Goal: Information Seeking & Learning: Learn about a topic

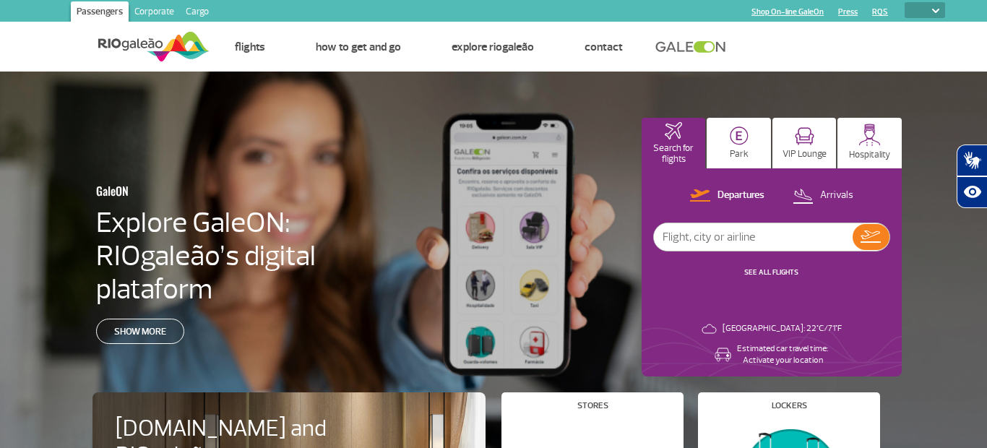
select select
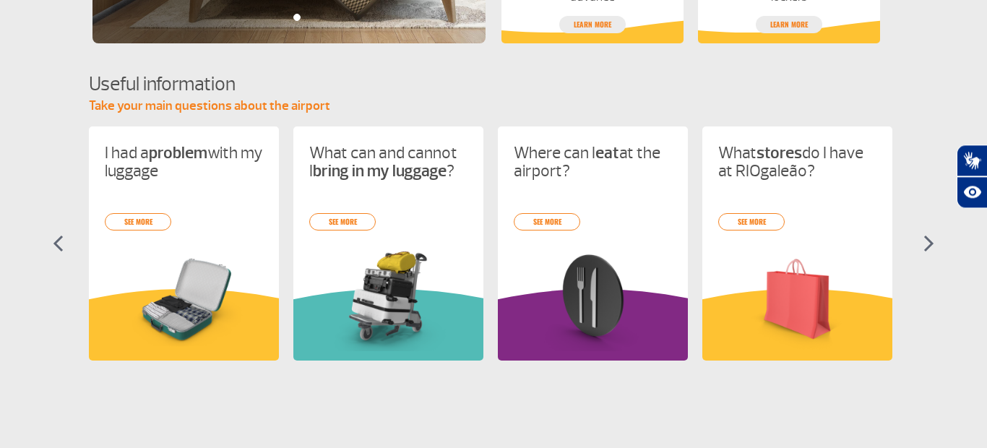
scroll to position [587, 0]
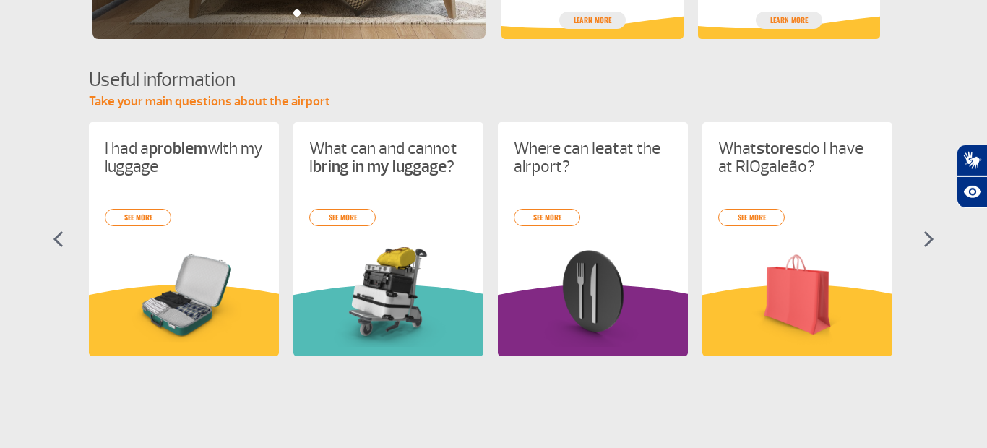
click at [928, 232] on img at bounding box center [929, 239] width 11 height 17
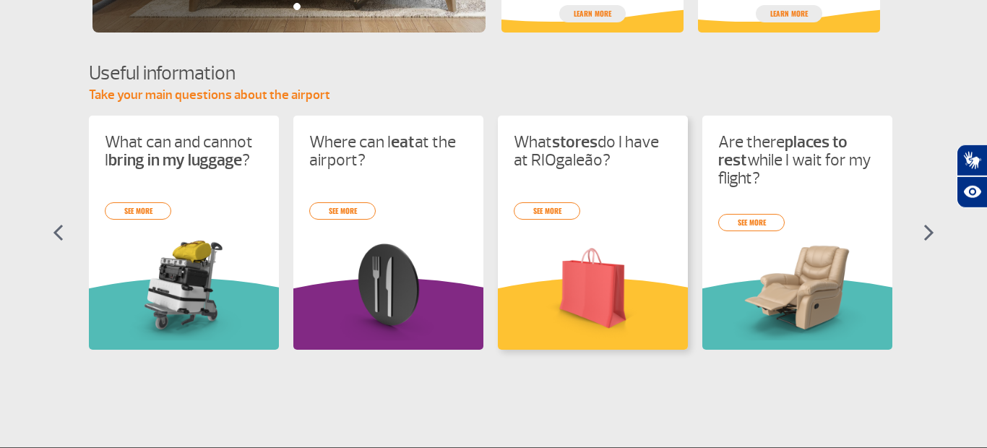
scroll to position [593, 0]
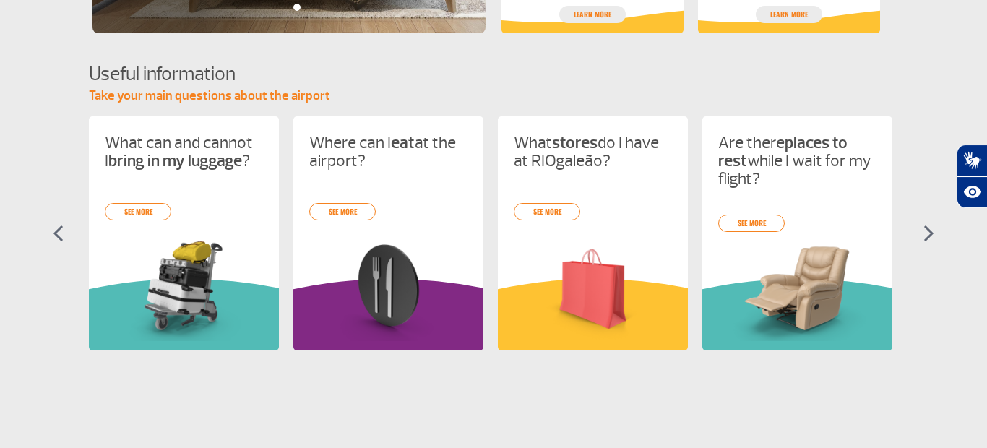
click at [931, 233] on img at bounding box center [929, 233] width 11 height 17
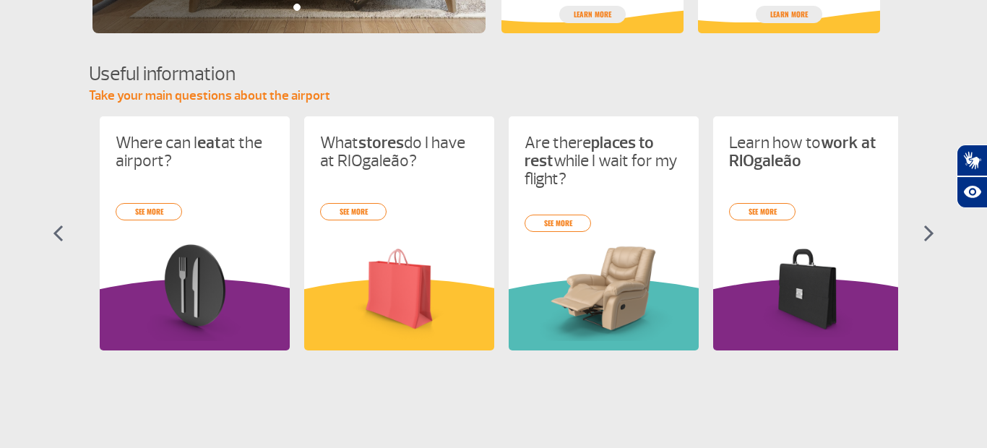
scroll to position [0, 409]
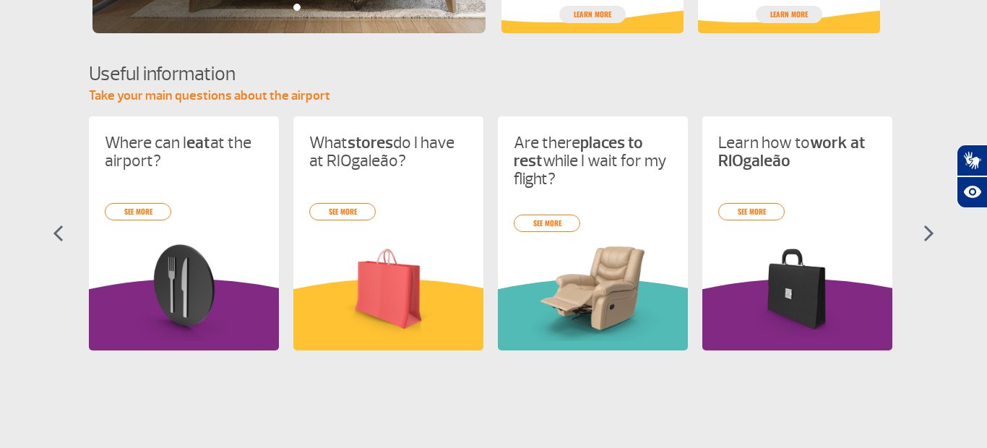
click at [928, 233] on img at bounding box center [929, 233] width 11 height 17
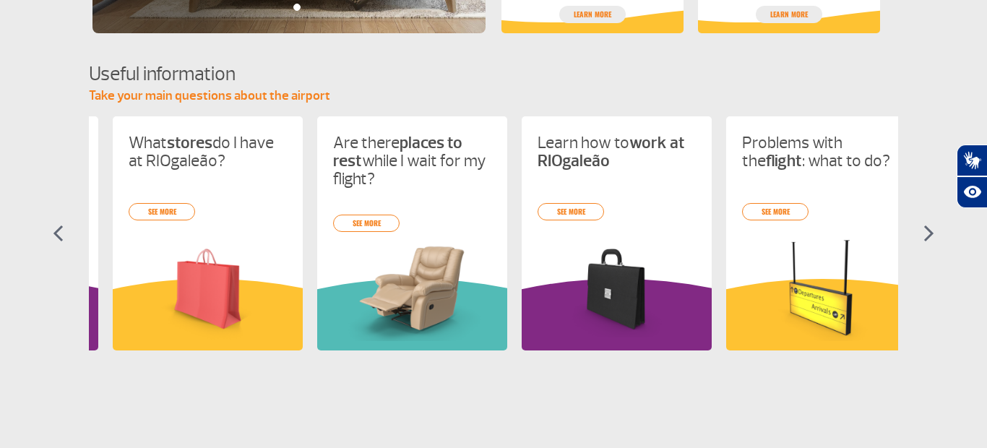
scroll to position [0, 614]
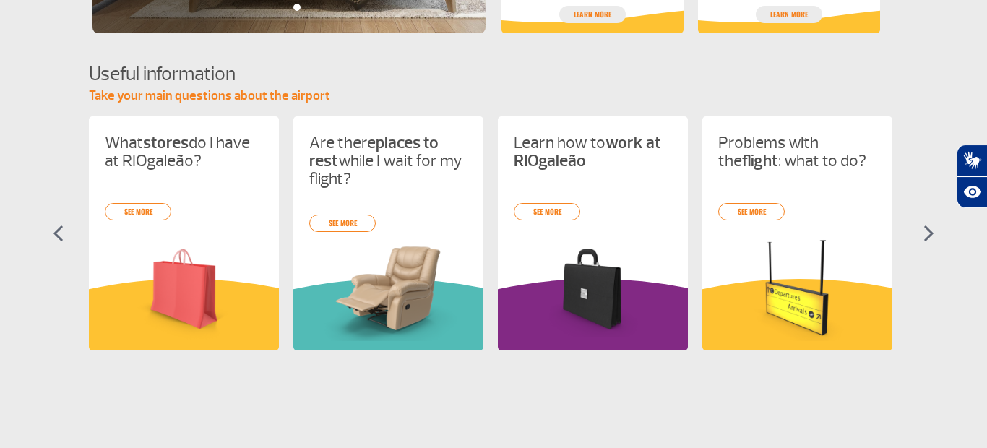
click at [928, 233] on img at bounding box center [929, 233] width 11 height 17
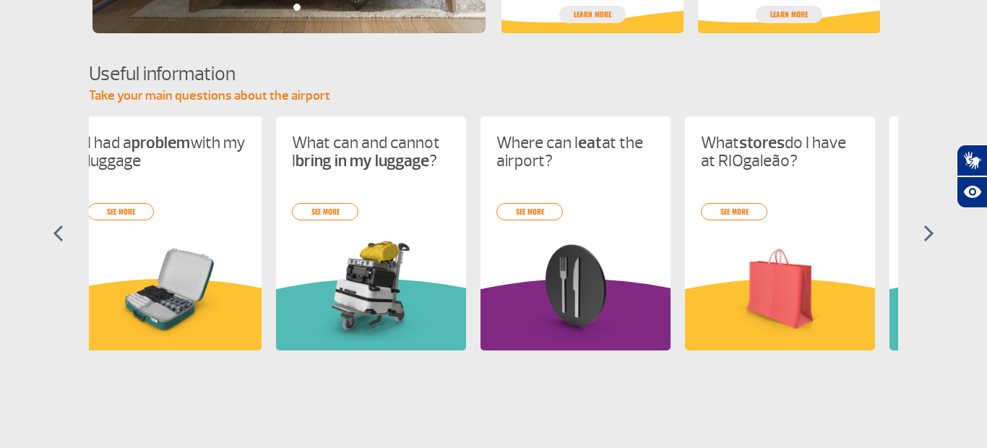
scroll to position [0, 0]
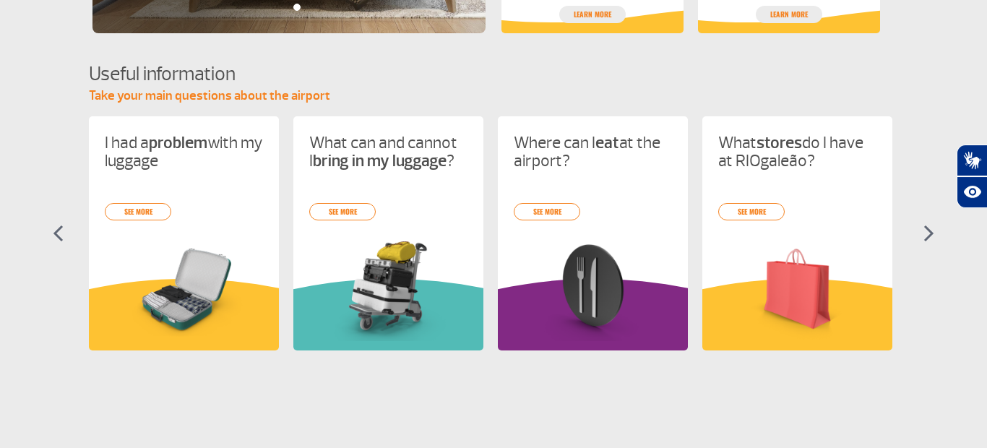
click at [928, 233] on img at bounding box center [929, 233] width 11 height 17
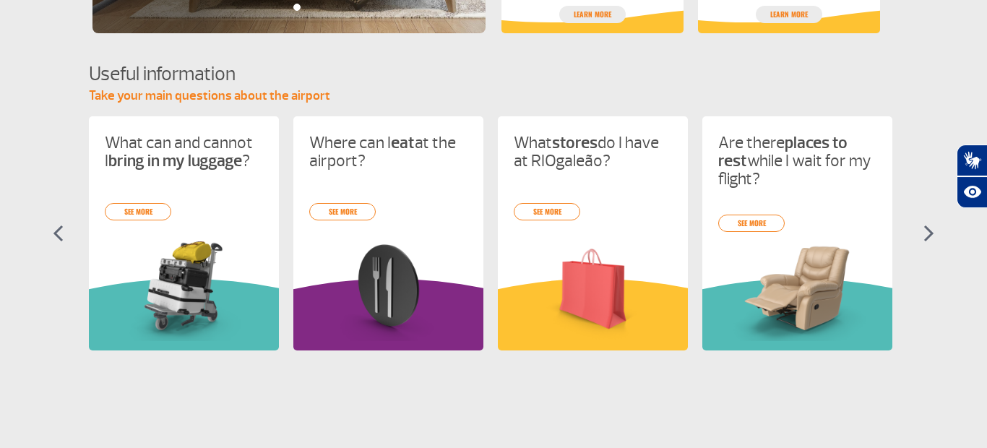
click at [928, 233] on img at bounding box center [929, 233] width 11 height 17
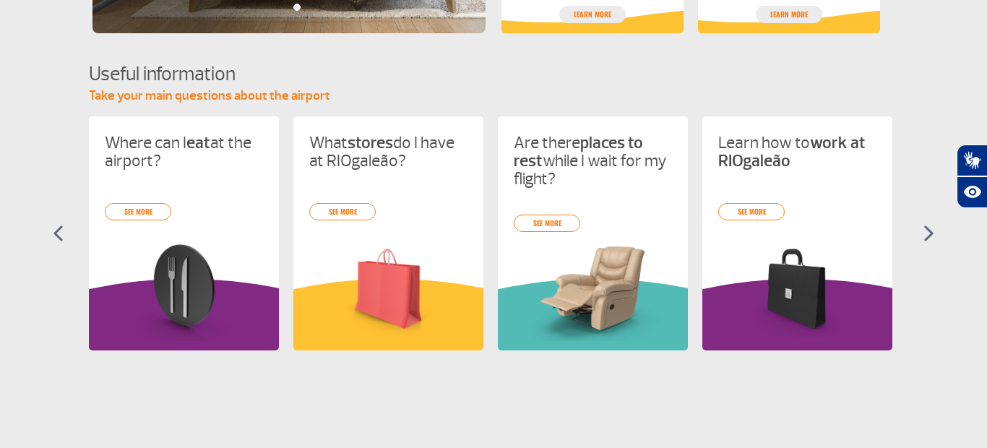
click at [928, 233] on img at bounding box center [929, 233] width 11 height 17
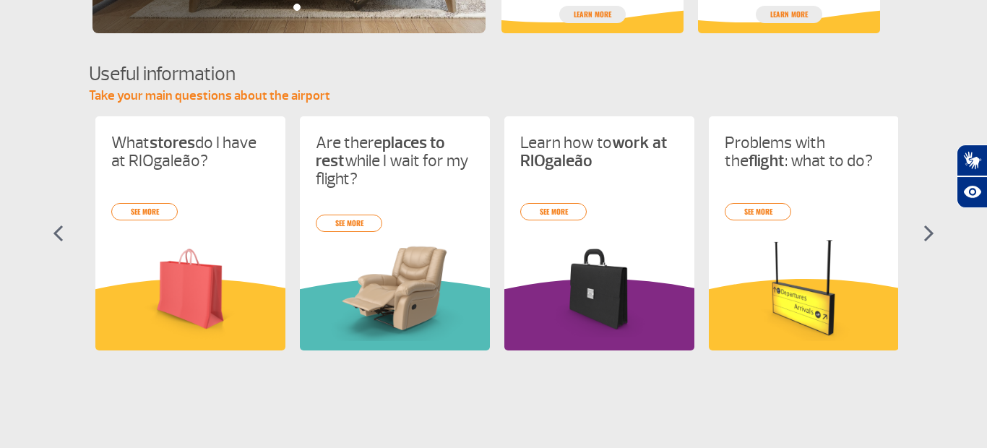
scroll to position [0, 614]
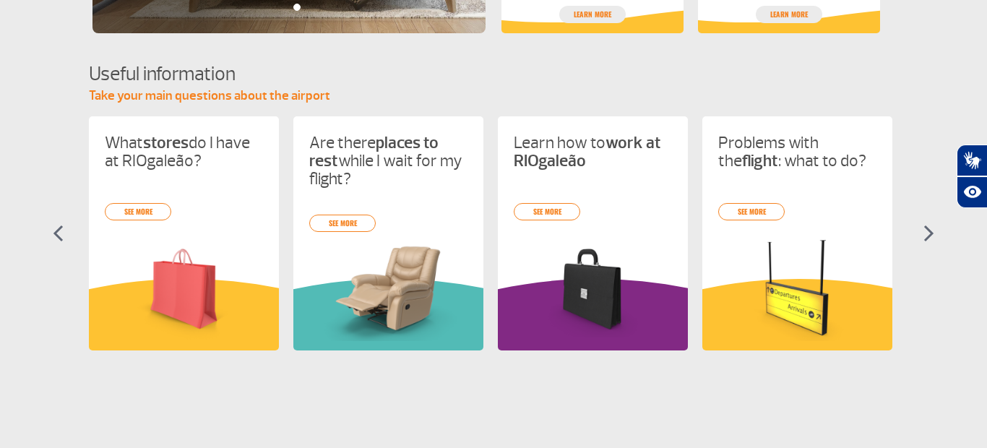
click at [928, 233] on img at bounding box center [929, 233] width 11 height 17
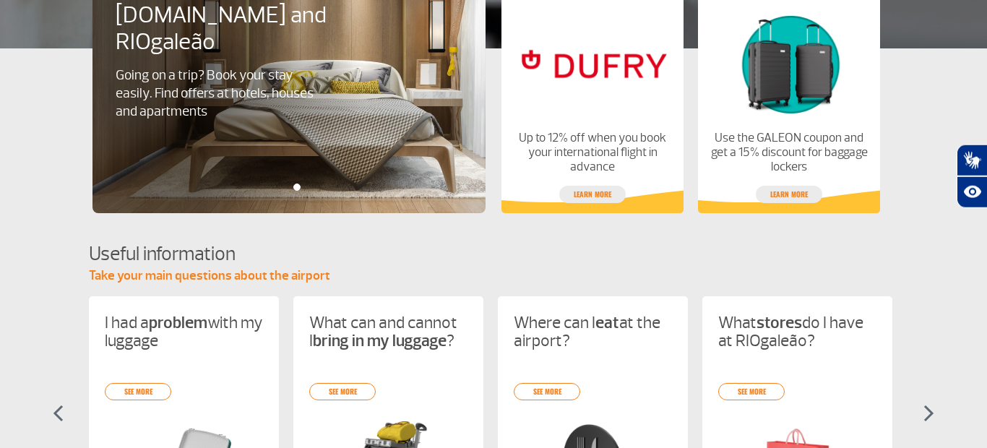
scroll to position [283, 0]
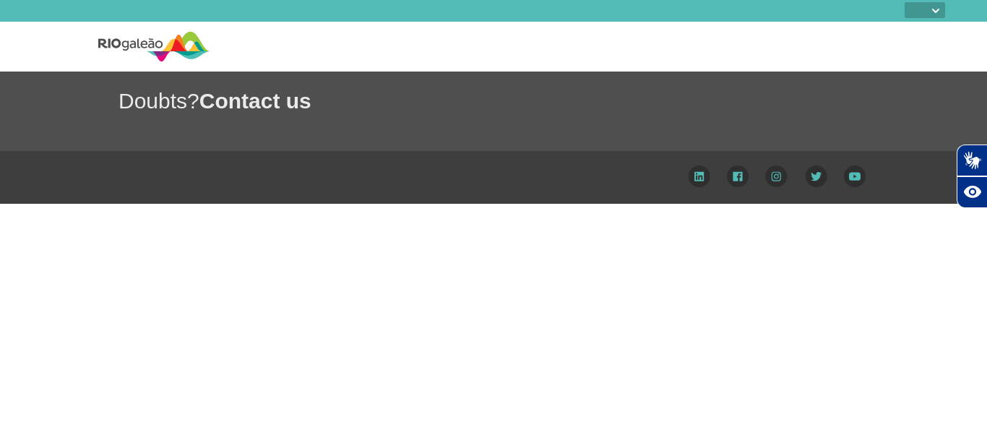
select select
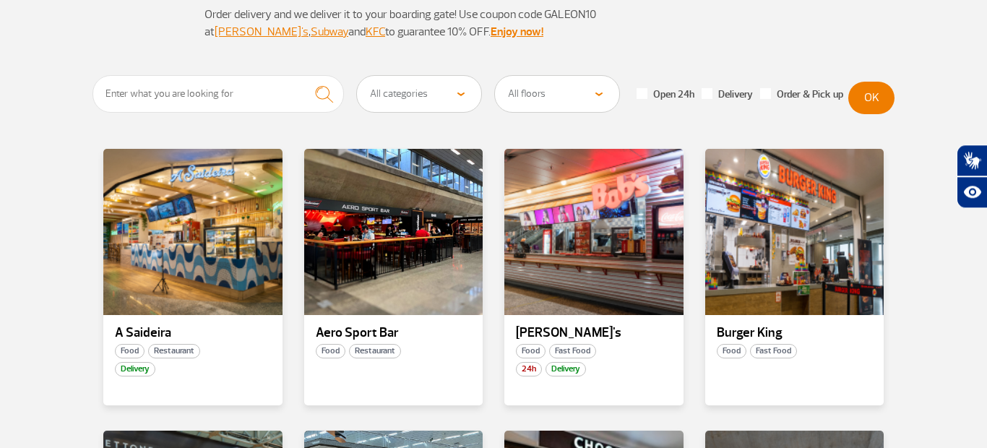
scroll to position [174, 0]
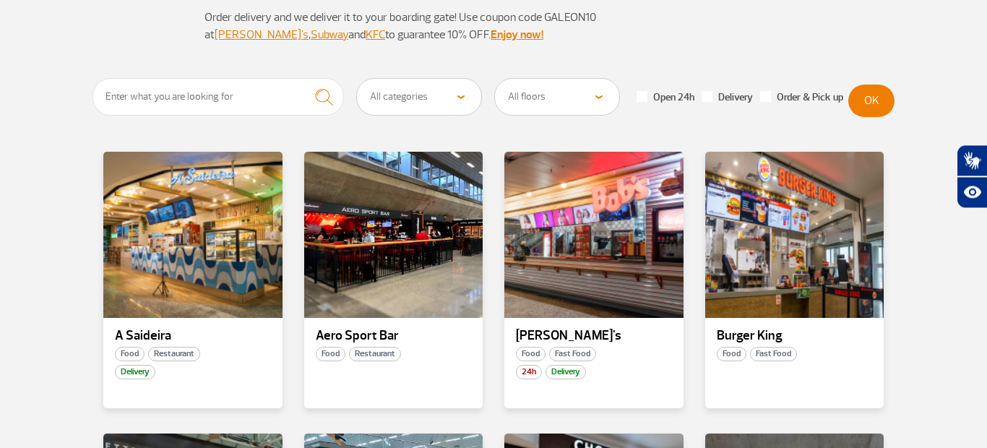
click at [495, 79] on select "All floors Public Area (before X-ray) Arrivals Public Area International Arriva…" at bounding box center [557, 97] width 124 height 36
click at [604, 100] on select "All floors Public Area (before X-ray) Arrivals Public Area International Arriva…" at bounding box center [557, 97] width 124 height 36
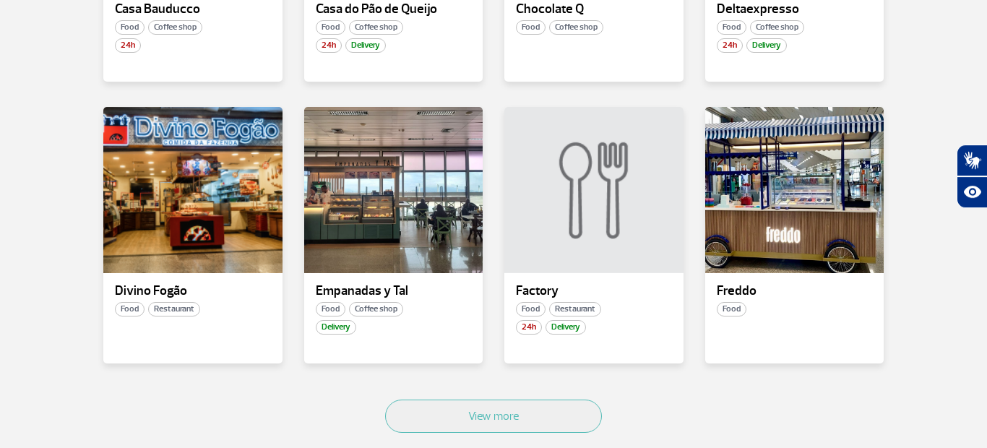
scroll to position [777, 0]
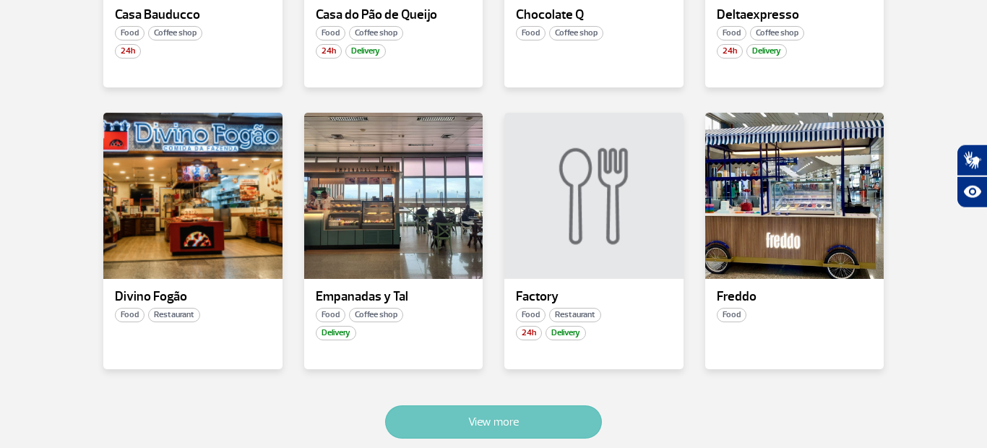
click at [468, 428] on button "View more" at bounding box center [493, 421] width 217 height 33
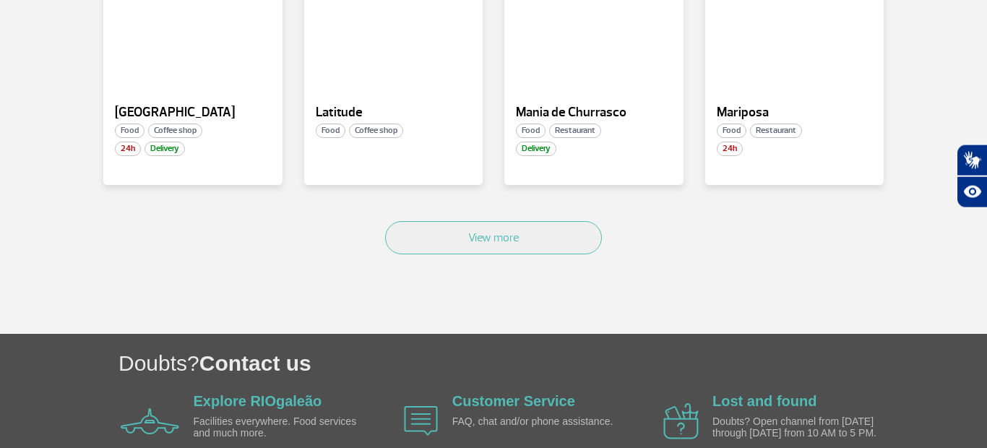
scroll to position [1827, 0]
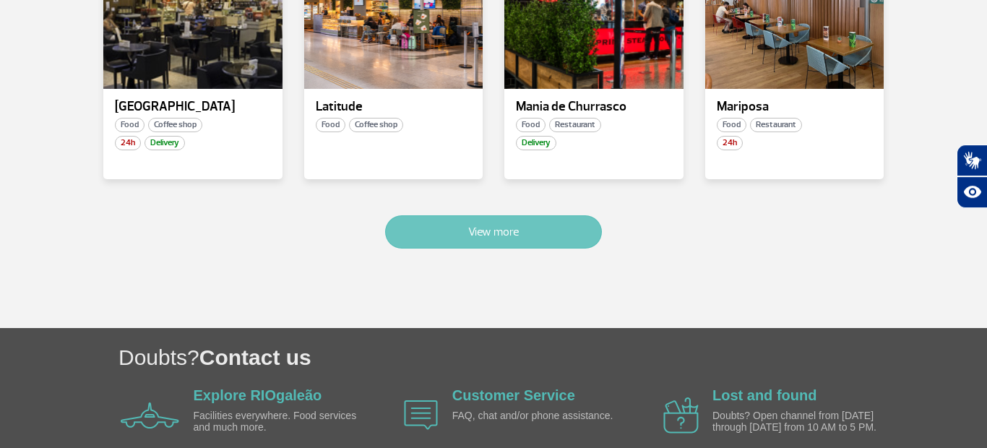
click at [405, 219] on button "View more" at bounding box center [493, 231] width 217 height 33
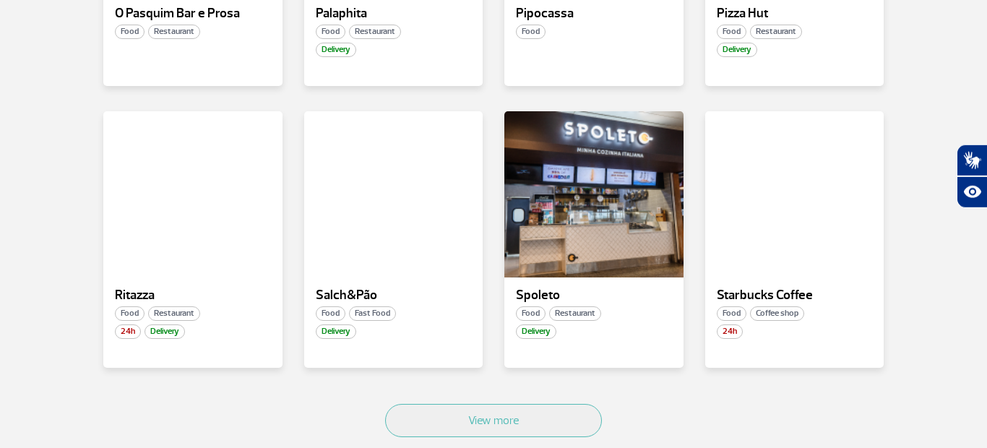
scroll to position [2488, 0]
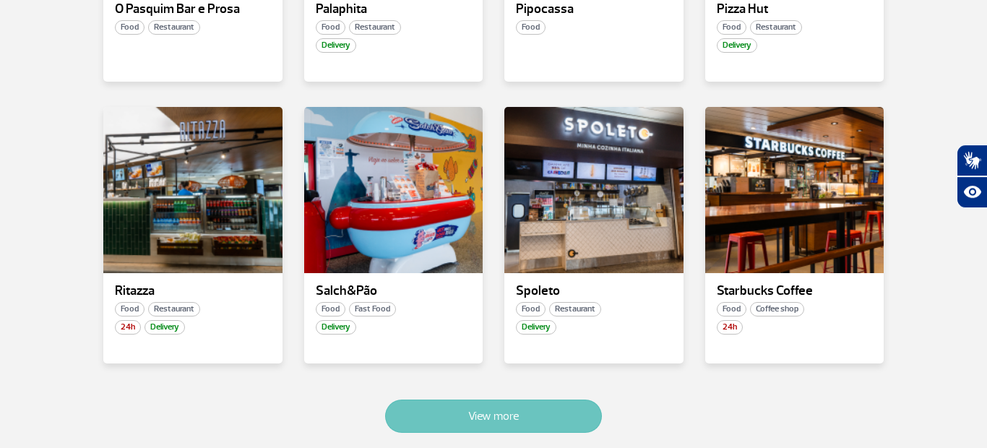
click at [527, 405] on button "View more" at bounding box center [493, 416] width 217 height 33
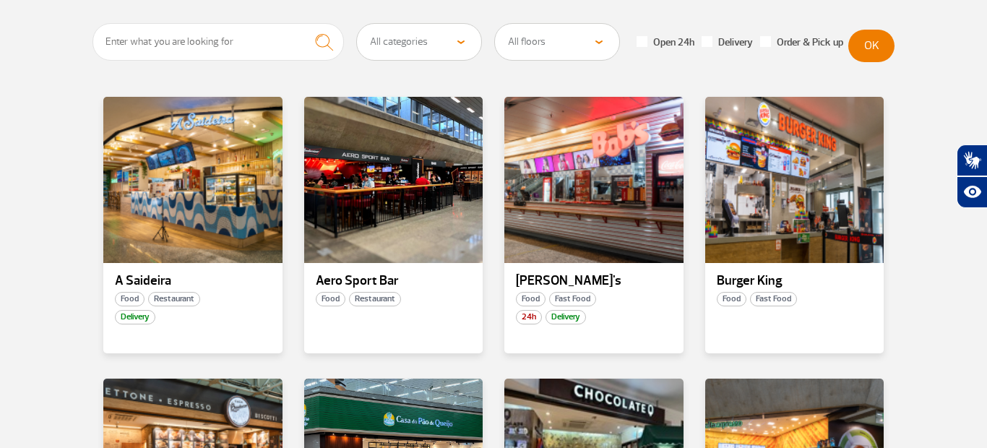
scroll to position [0, 0]
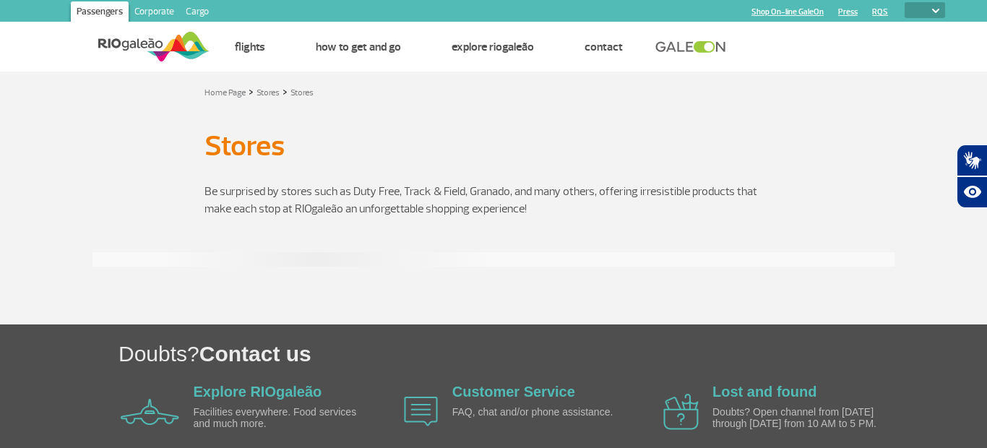
select select
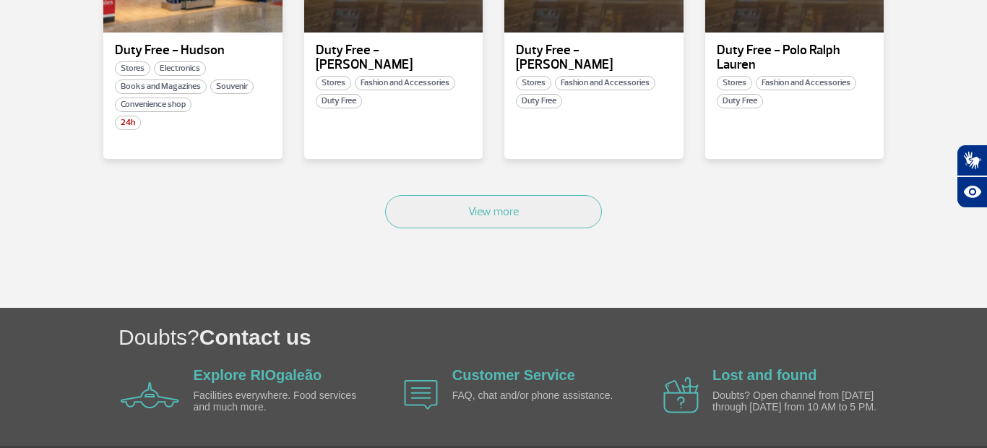
scroll to position [1053, 0]
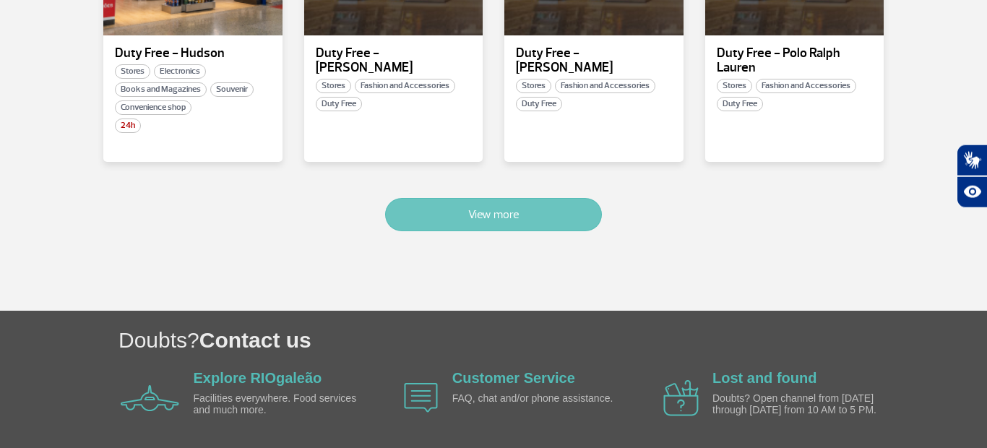
click at [567, 198] on button "View more" at bounding box center [493, 214] width 217 height 33
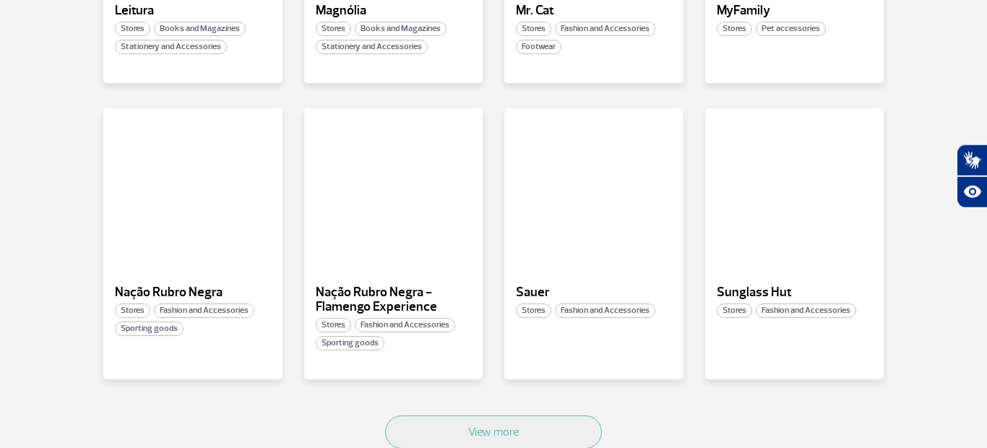
scroll to position [1807, 0]
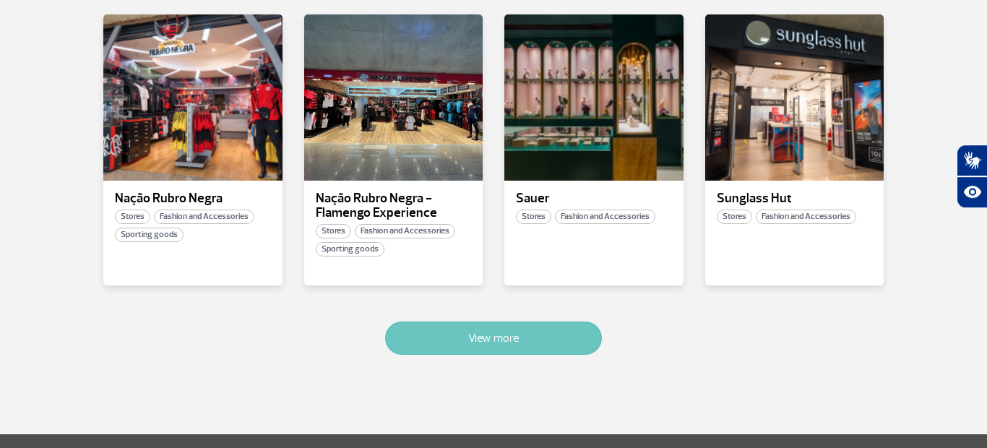
click at [515, 341] on button "View more" at bounding box center [493, 338] width 217 height 33
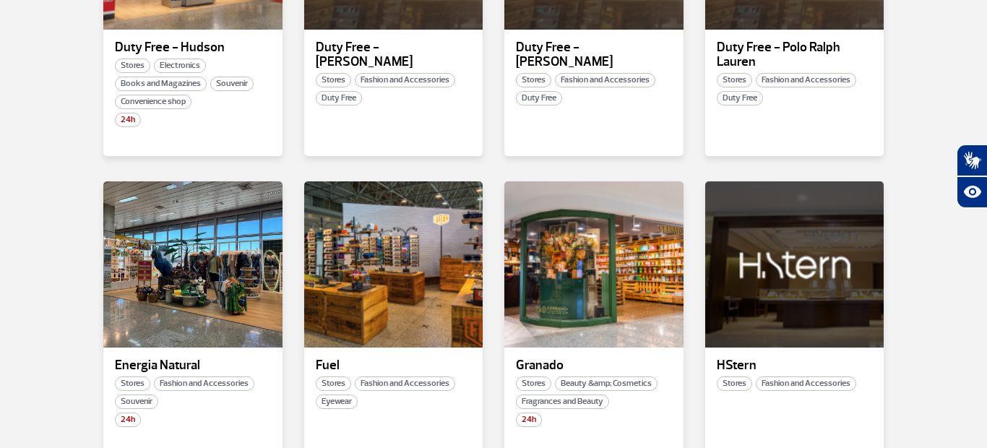
scroll to position [0, 0]
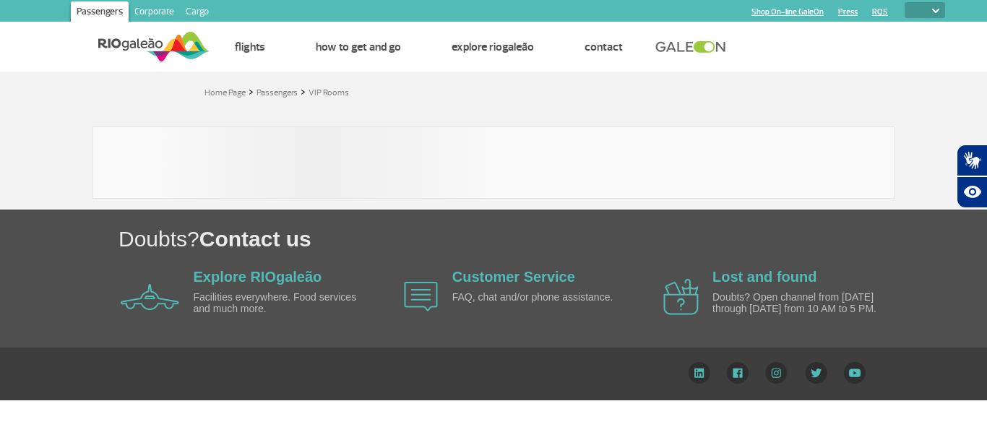
select select
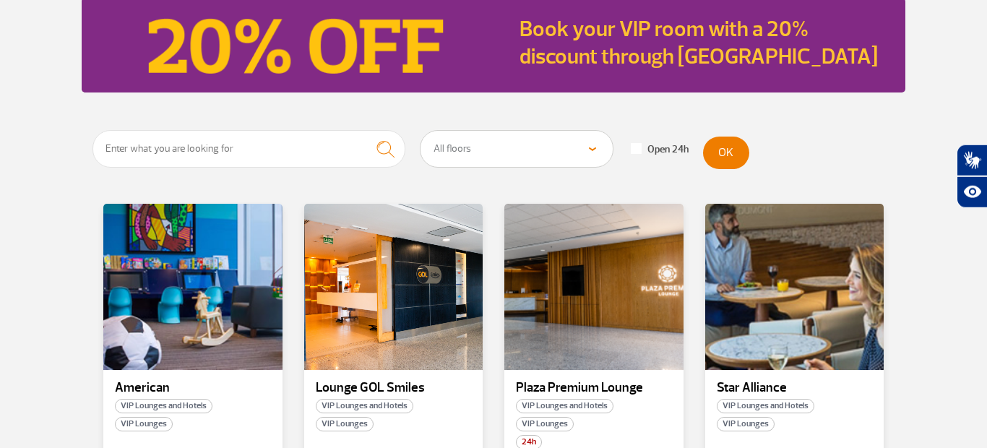
scroll to position [274, 0]
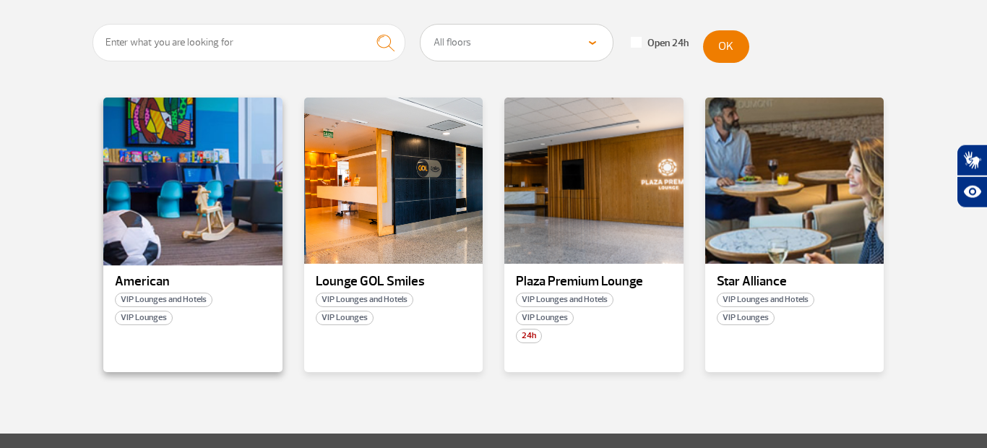
click at [173, 206] on div at bounding box center [193, 181] width 182 height 170
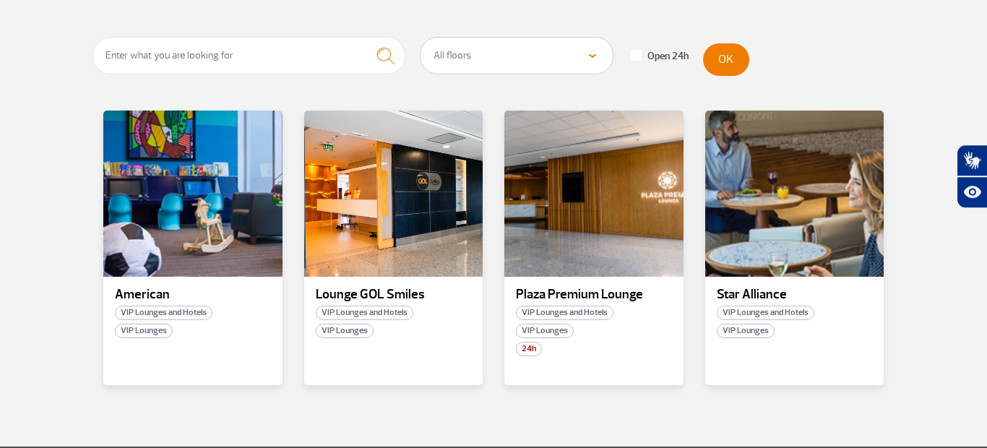
scroll to position [262, 0]
